Goal: Transaction & Acquisition: Purchase product/service

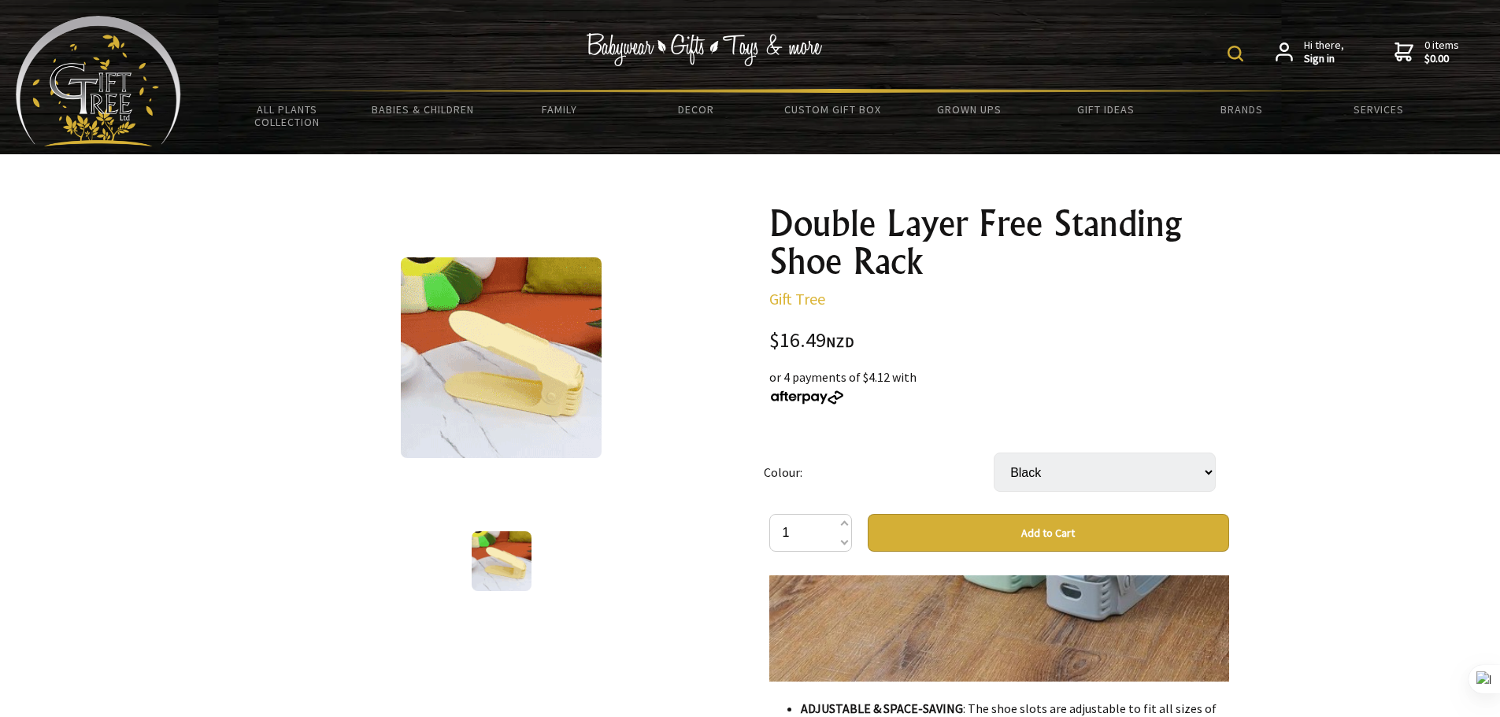
drag, startPoint x: 760, startPoint y: 342, endPoint x: 899, endPoint y: 338, distance: 139.4
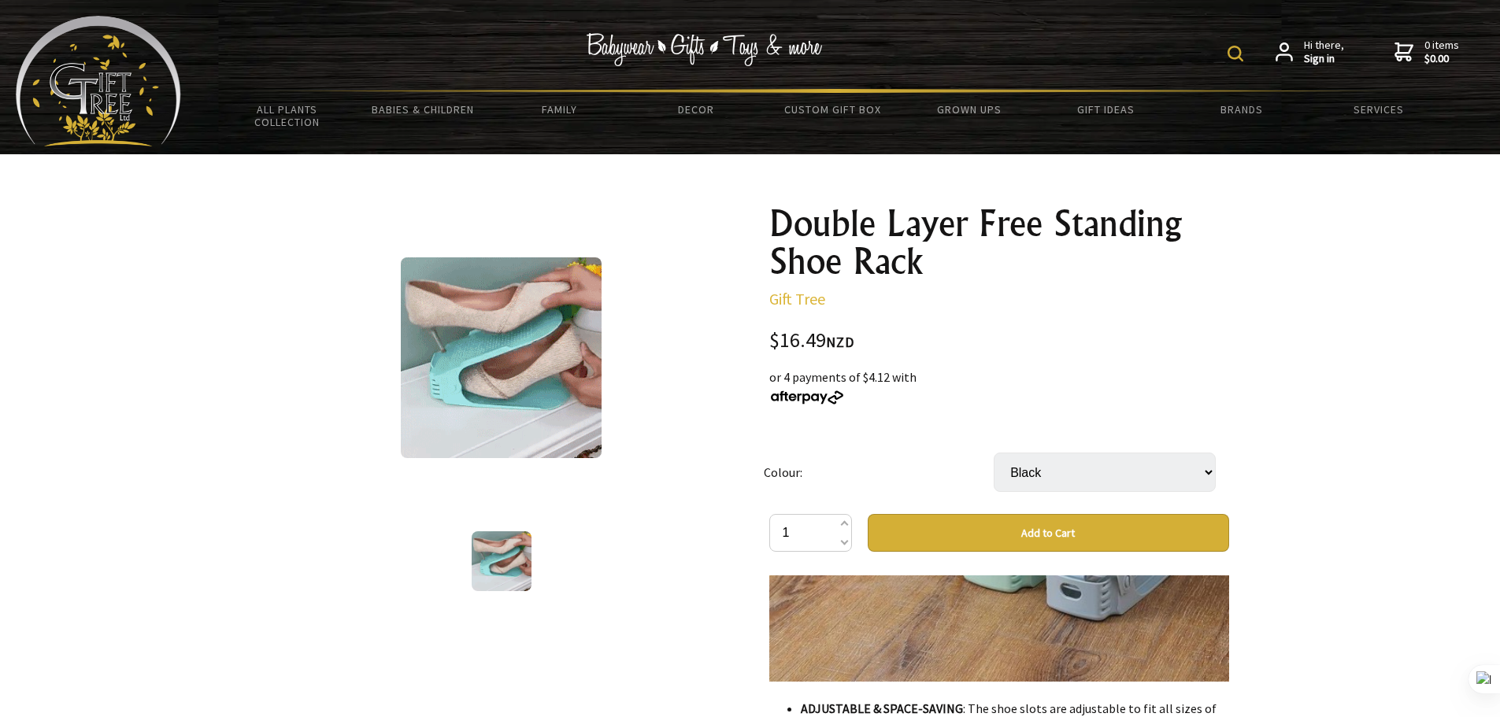
click at [899, 338] on div "Double Layer Free Standing Shoe Rack Gift Tree $16.49 NZD or 4 payments of $4.1…" at bounding box center [999, 713] width 485 height 1042
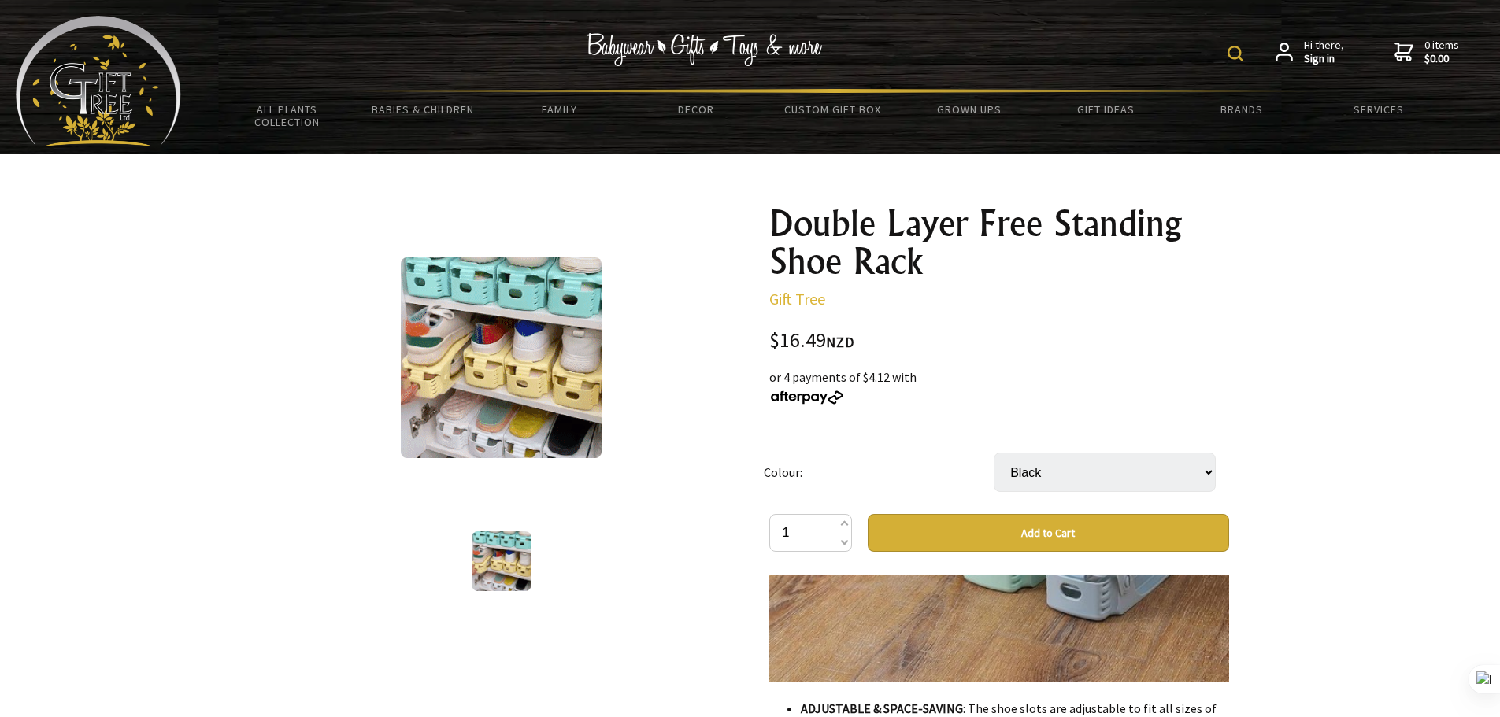
copy div "$16.49 NZD"
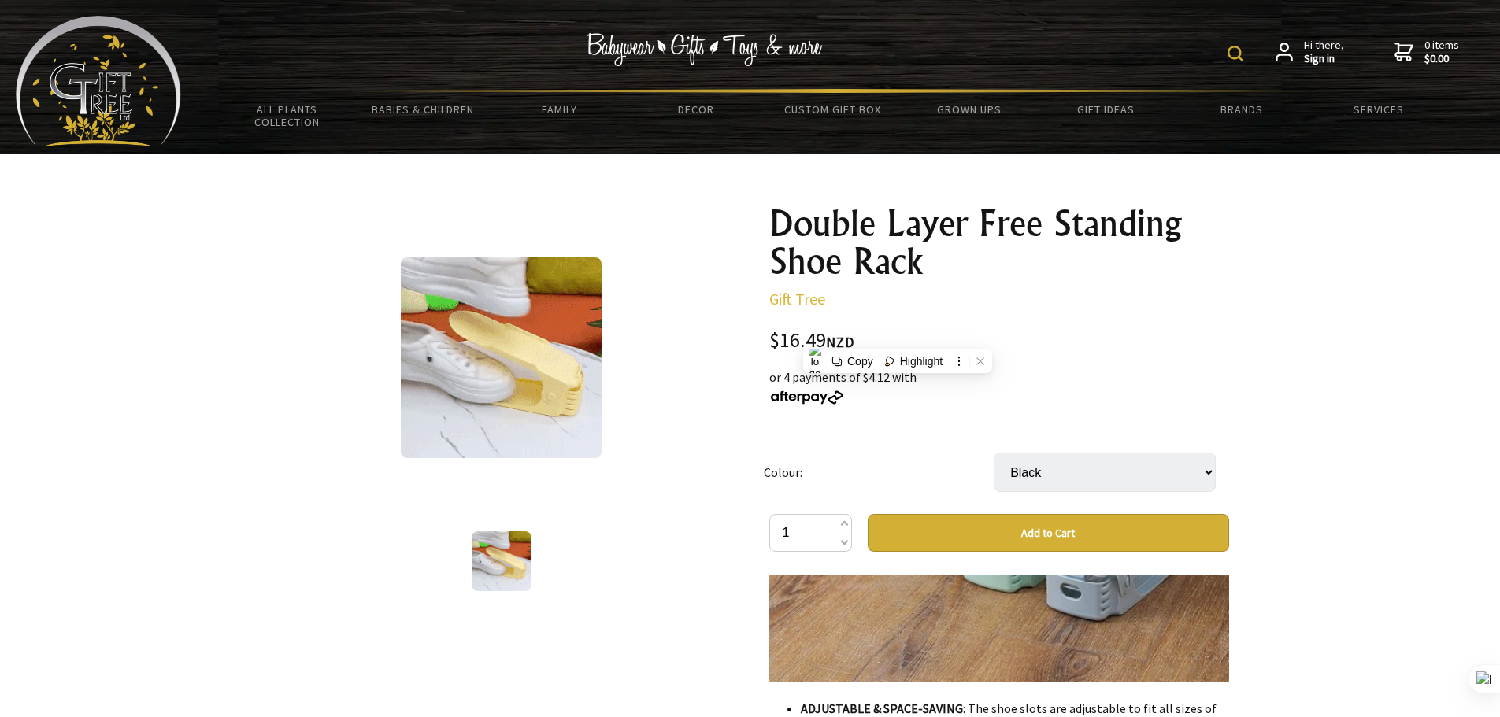
click at [969, 294] on p "Gift Tree" at bounding box center [999, 299] width 460 height 19
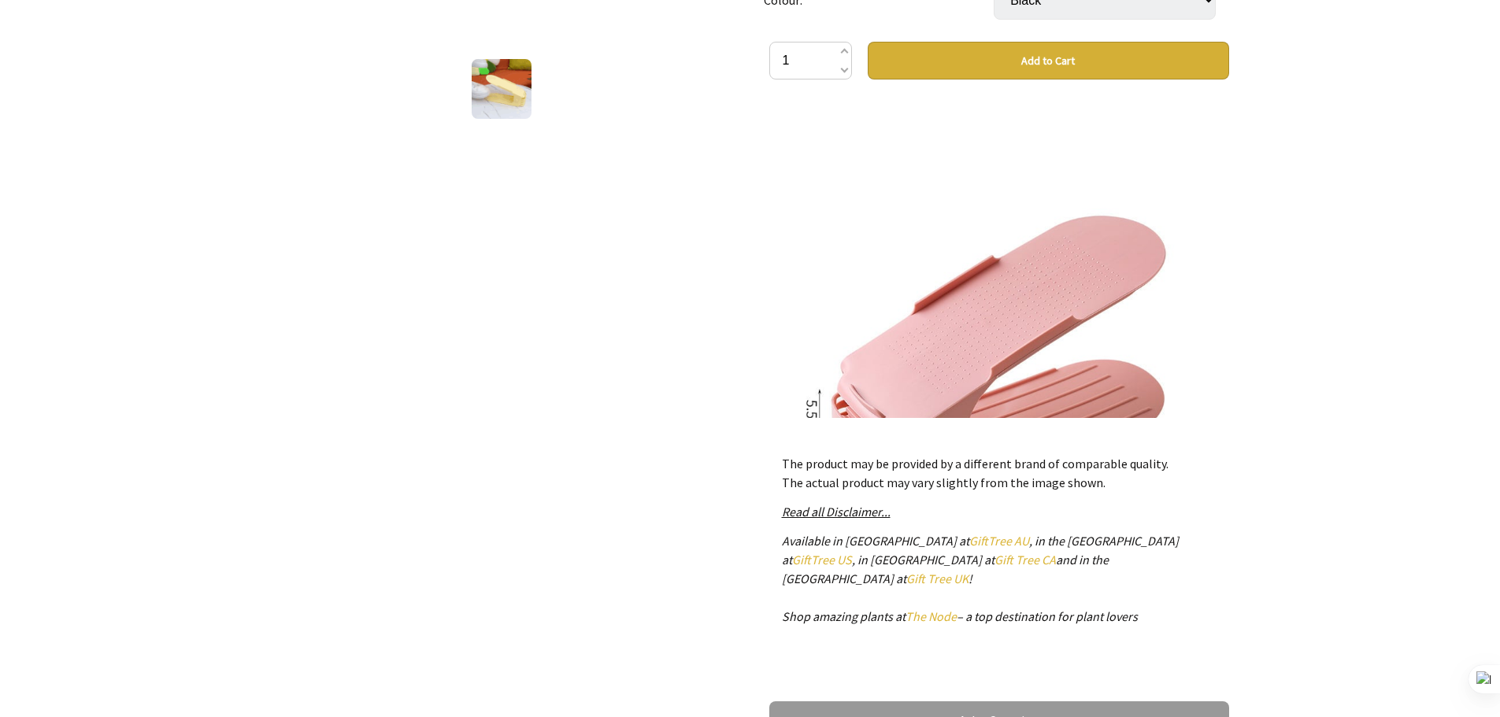
scroll to position [2779, 0]
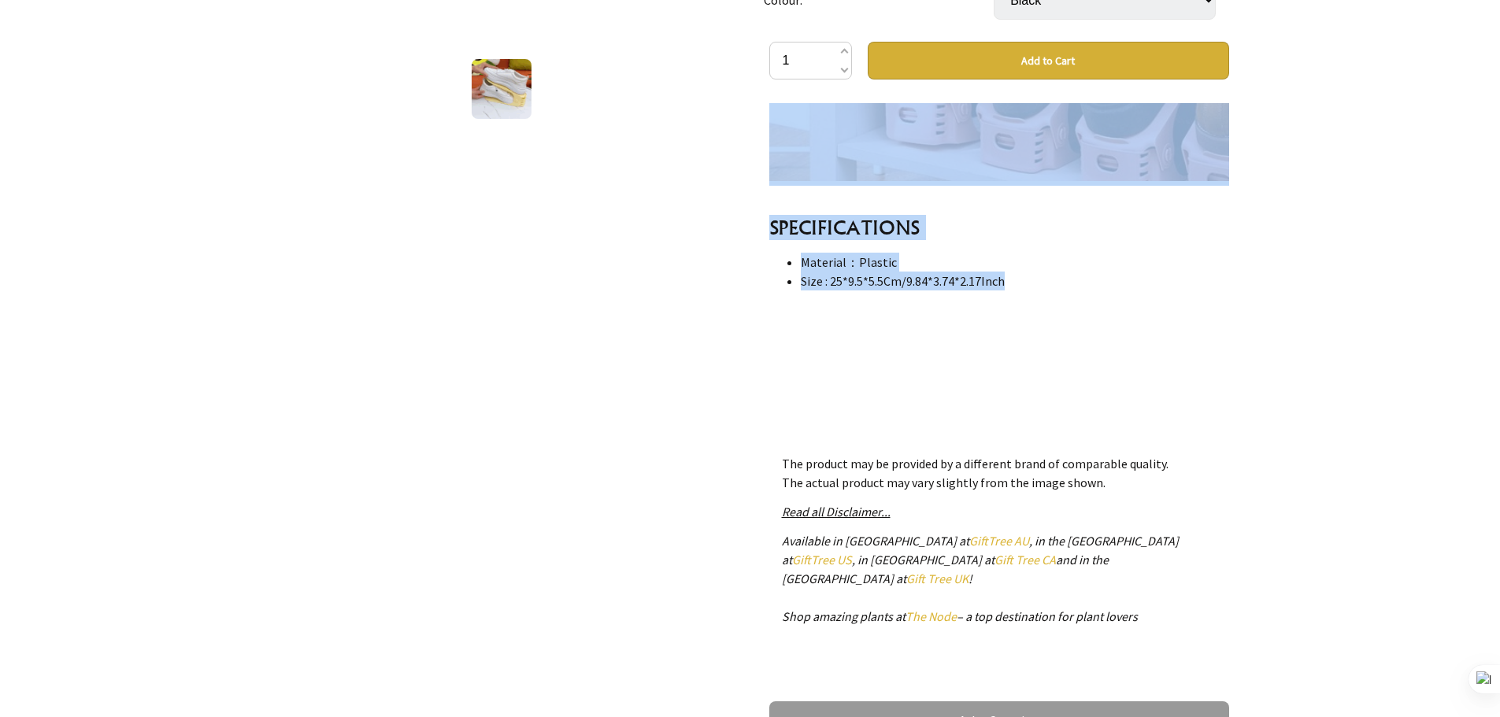
drag, startPoint x: 762, startPoint y: 194, endPoint x: 879, endPoint y: 259, distance: 134.3
click at [867, 268] on div "Double Layer Free Standing Shoe Rack Gift Tree $16.49 NZD or 4 payments of $4.1…" at bounding box center [999, 241] width 485 height 1042
click at [1094, 253] on li "Material：Plastic" at bounding box center [1015, 262] width 428 height 19
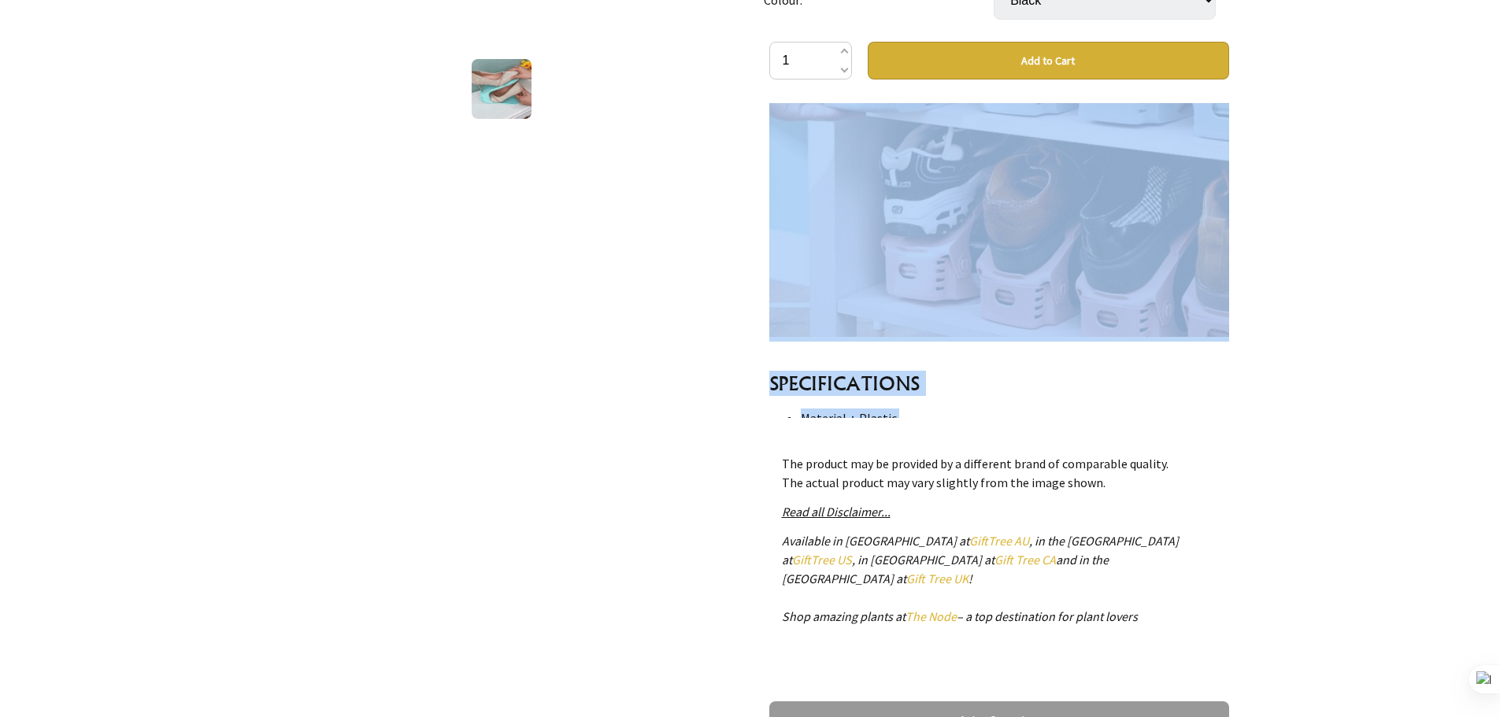
scroll to position [2700, 0]
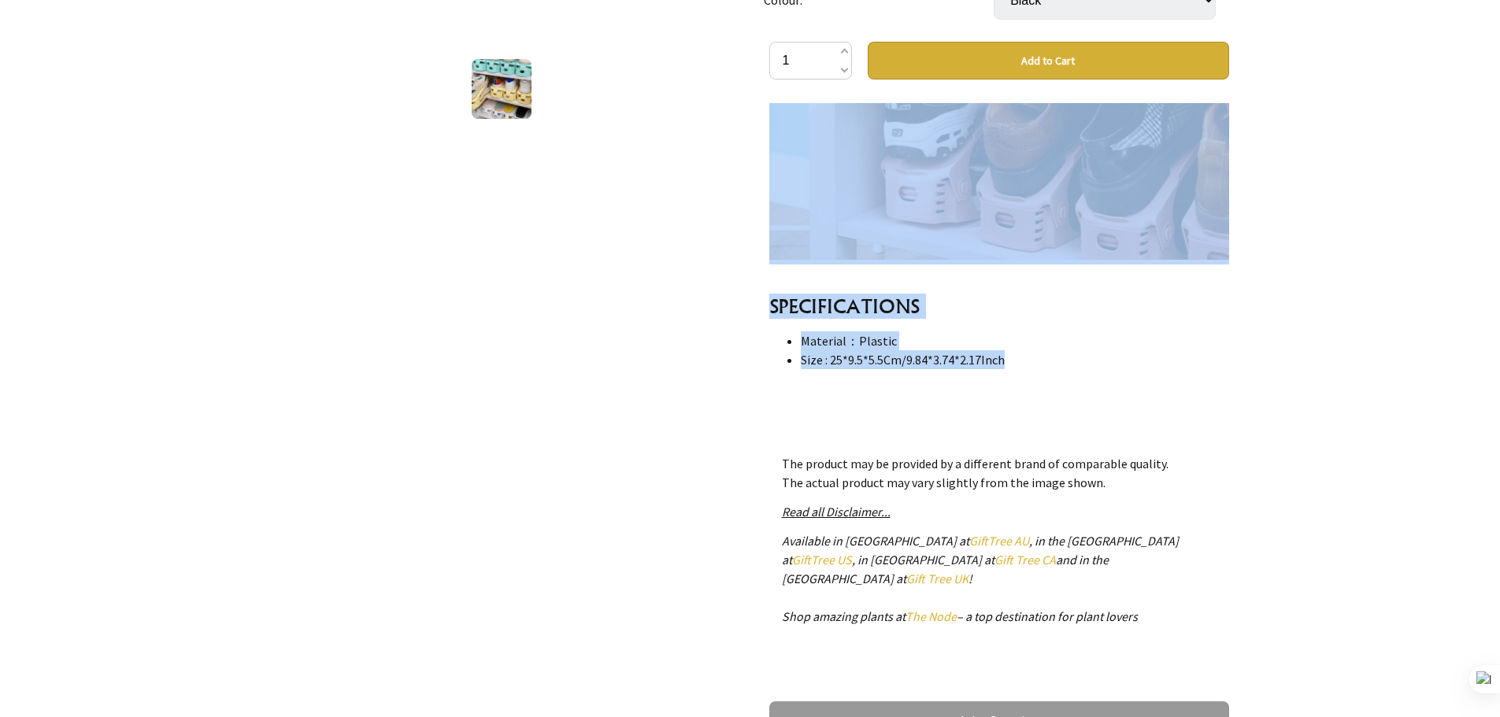
copy div "Loremip dol'si ametcon ad elitsedd eius tempo inci, utlabore etdol, ma aliq eni…"
drag, startPoint x: 766, startPoint y: 113, endPoint x: 1020, endPoint y: 309, distance: 320.5
click at [1020, 309] on div "Double Layer Free Standing Shoe Rack Gift Tree $16.49 NZD or 4 payments of $4.1…" at bounding box center [999, 241] width 485 height 1042
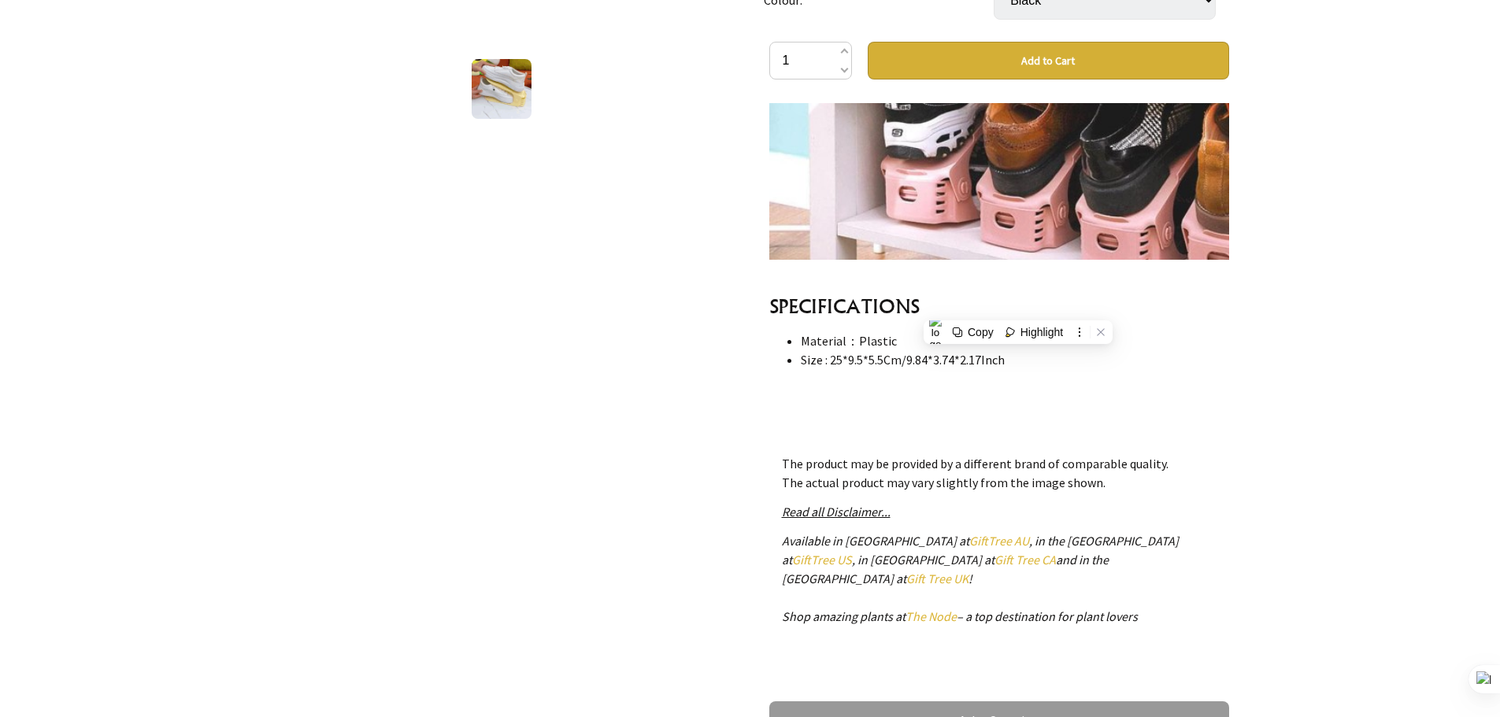
click at [757, 401] on div "Double Layer Free Standing Shoe Rack Gift Tree $16.49 NZD or 4 payments of $4.1…" at bounding box center [999, 241] width 485 height 1042
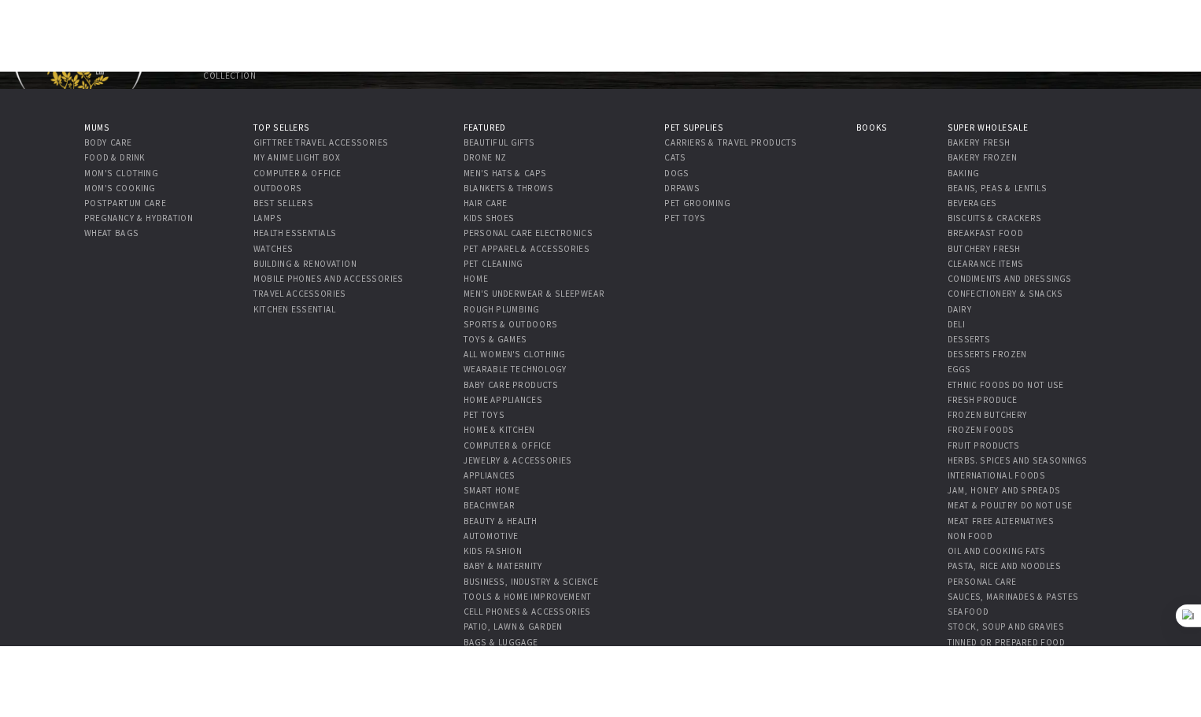
scroll to position [89, 0]
